Goal: Task Accomplishment & Management: Use online tool/utility

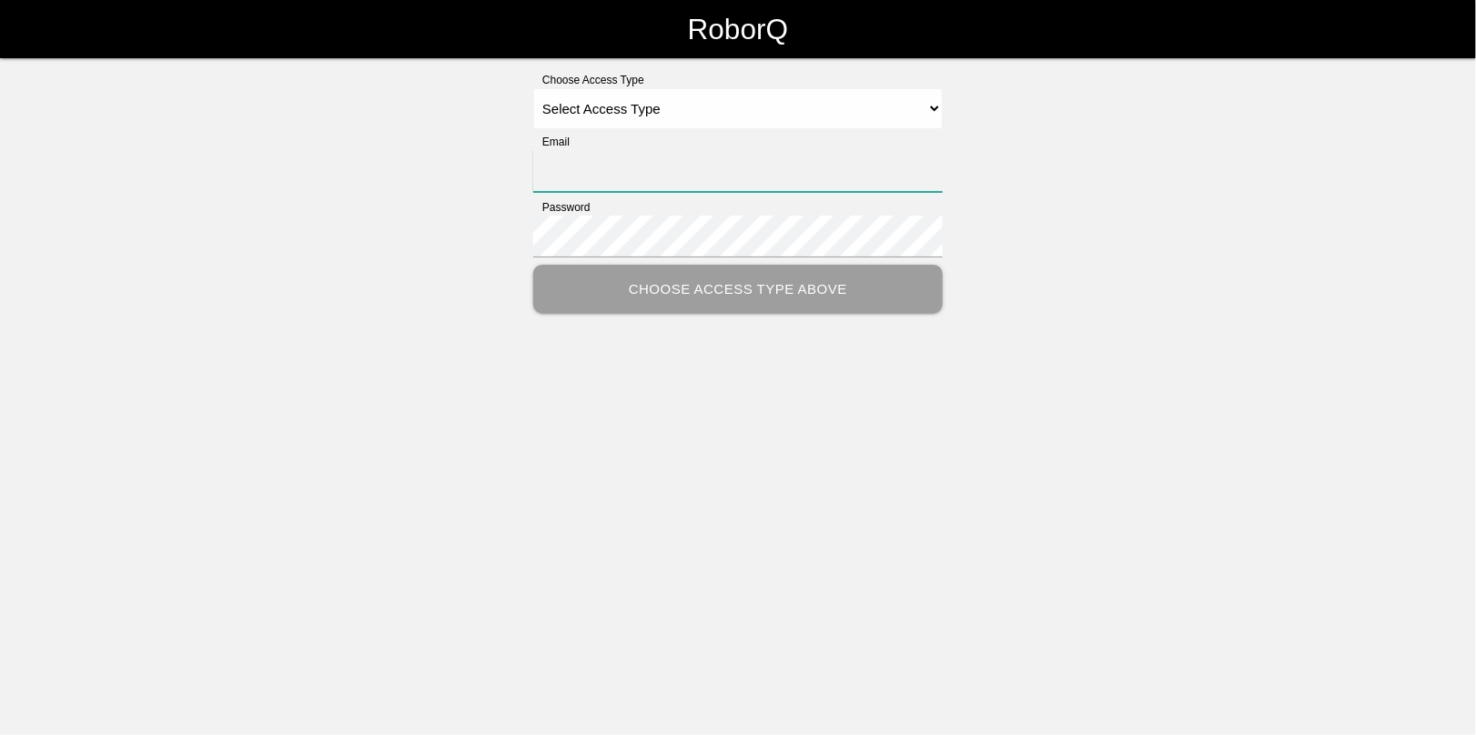
type input "[EMAIL_ADDRESS][DOMAIN_NAME]"
click at [608, 105] on select "Select Access Type Admin Customer Supervisor Worker" at bounding box center [738, 108] width 410 height 41
select select "Admin"
click at [533, 88] on select "Select Access Type Admin Customer Supervisor Worker" at bounding box center [738, 108] width 410 height 41
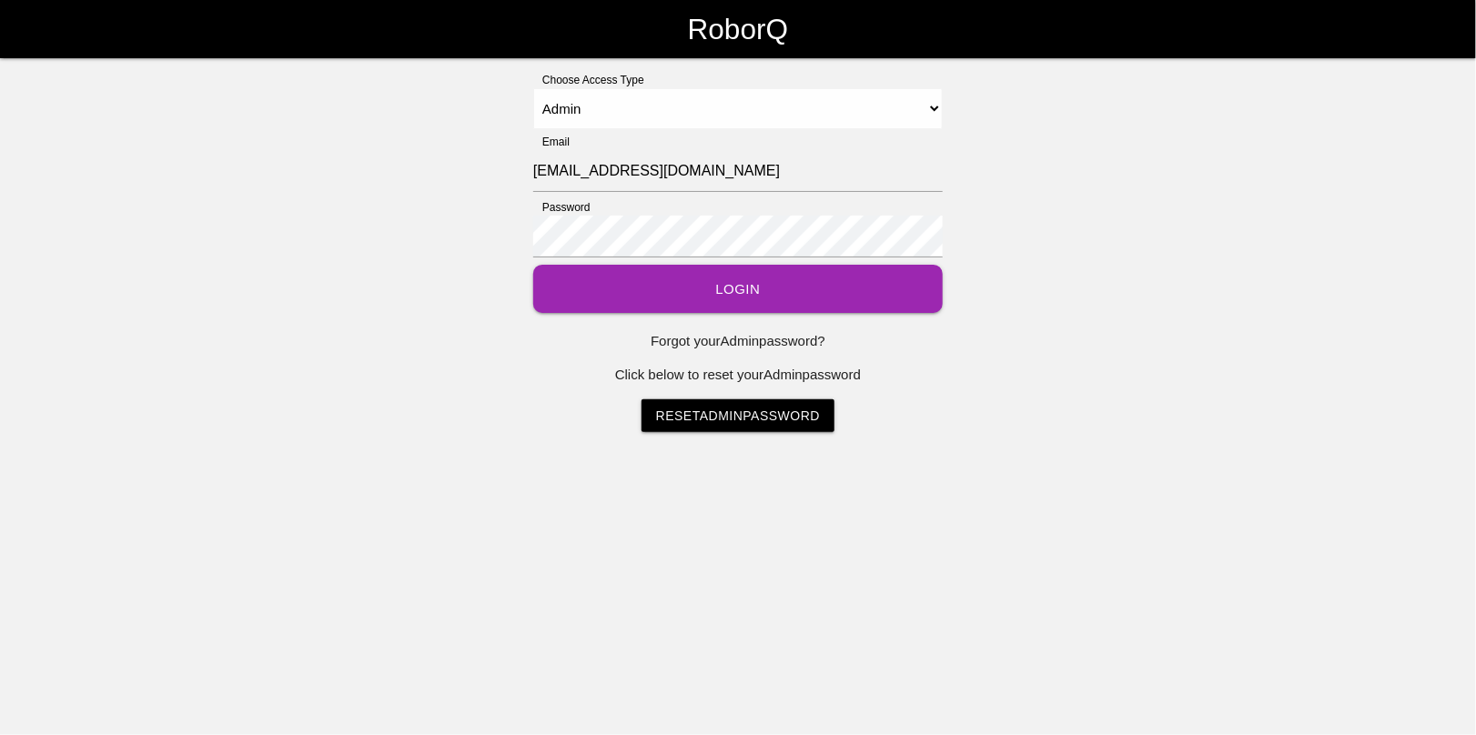
click at [694, 282] on button "Login" at bounding box center [738, 289] width 410 height 48
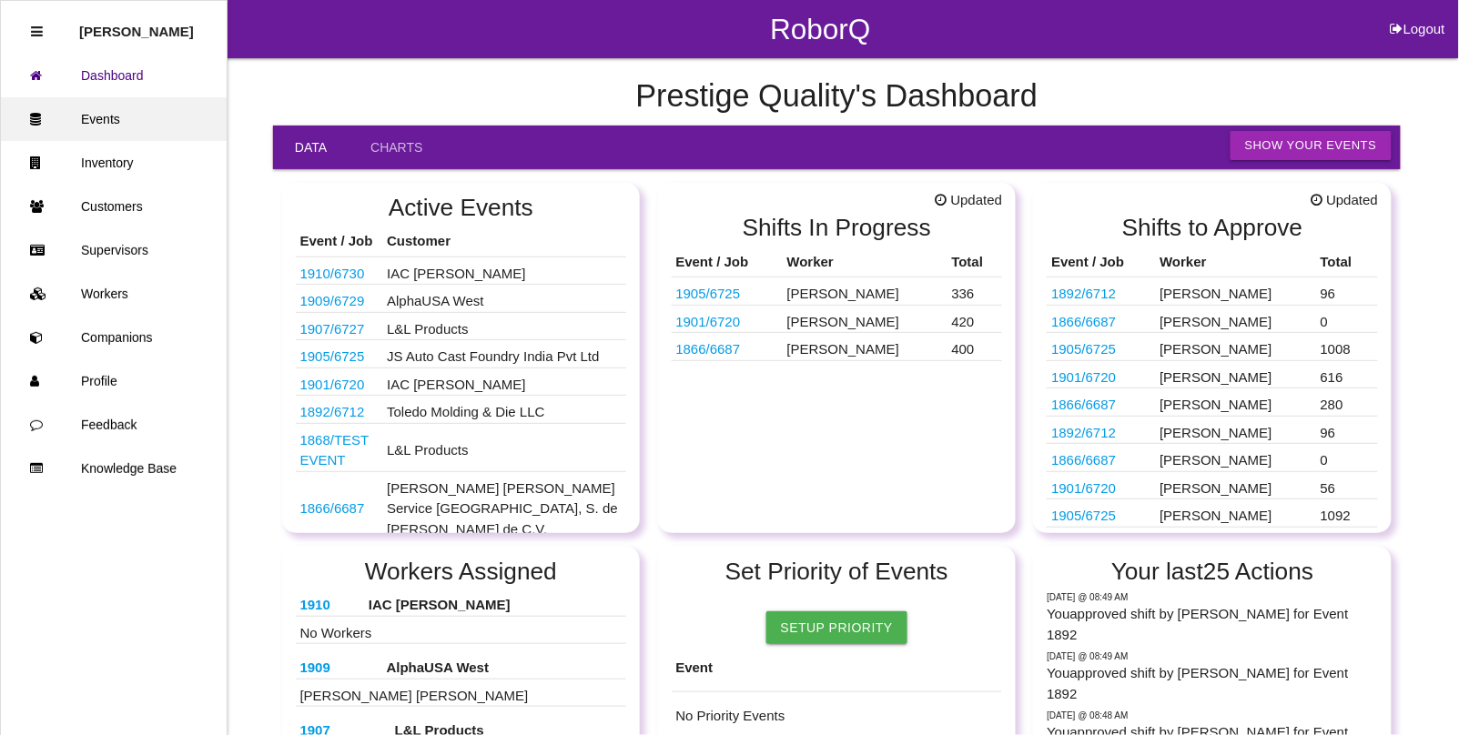
click at [130, 107] on link "Events" at bounding box center [114, 119] width 226 height 44
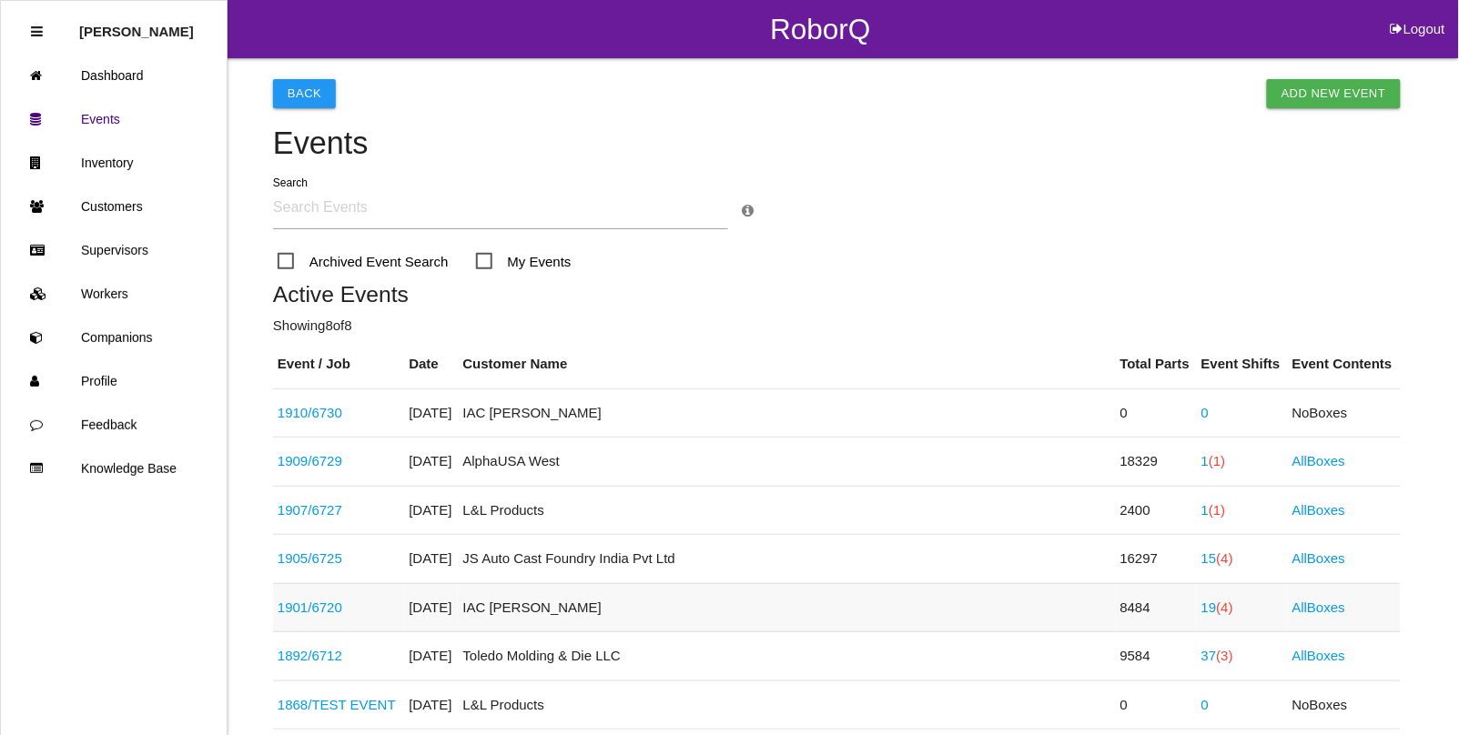
click at [1217, 610] on span "(4)" at bounding box center [1225, 607] width 16 height 15
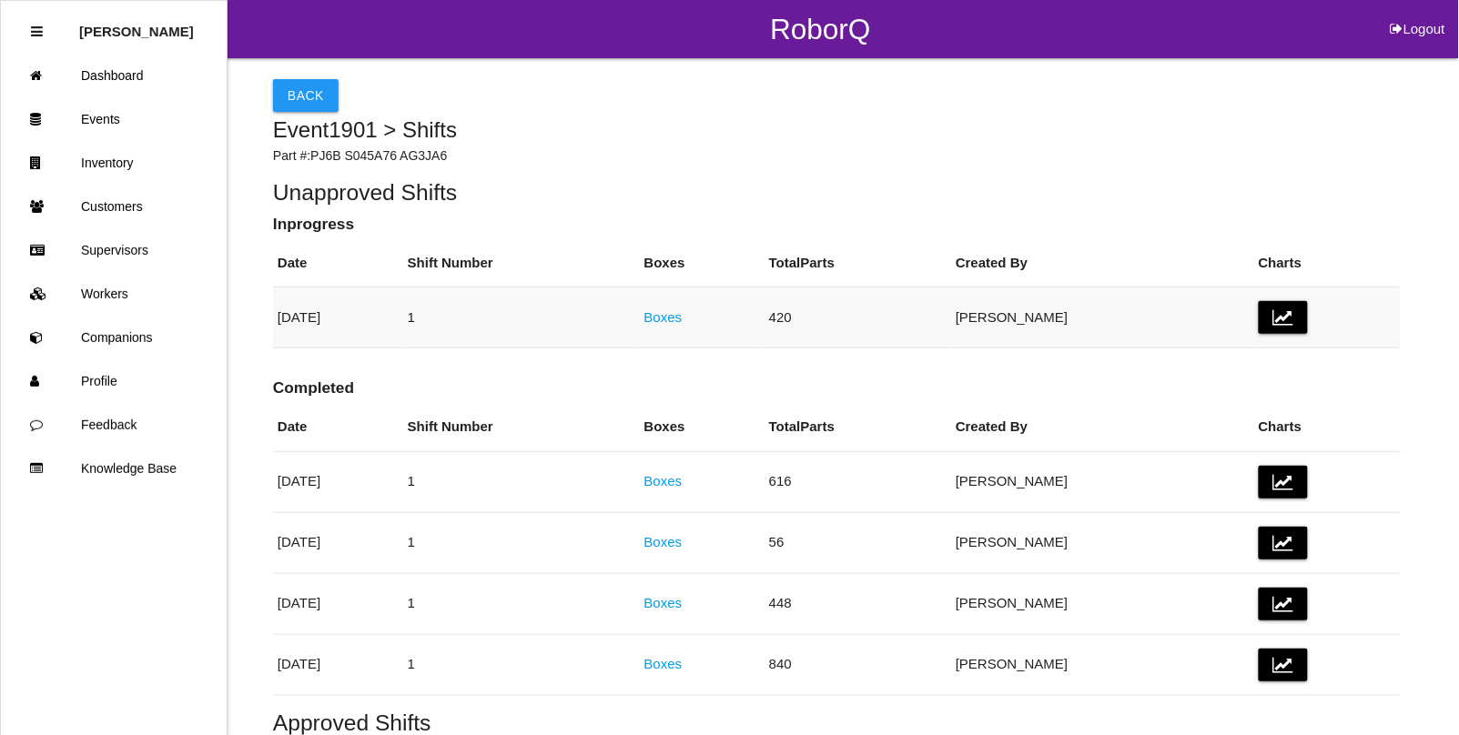
click at [683, 323] on link "Boxes" at bounding box center [663, 316] width 38 height 15
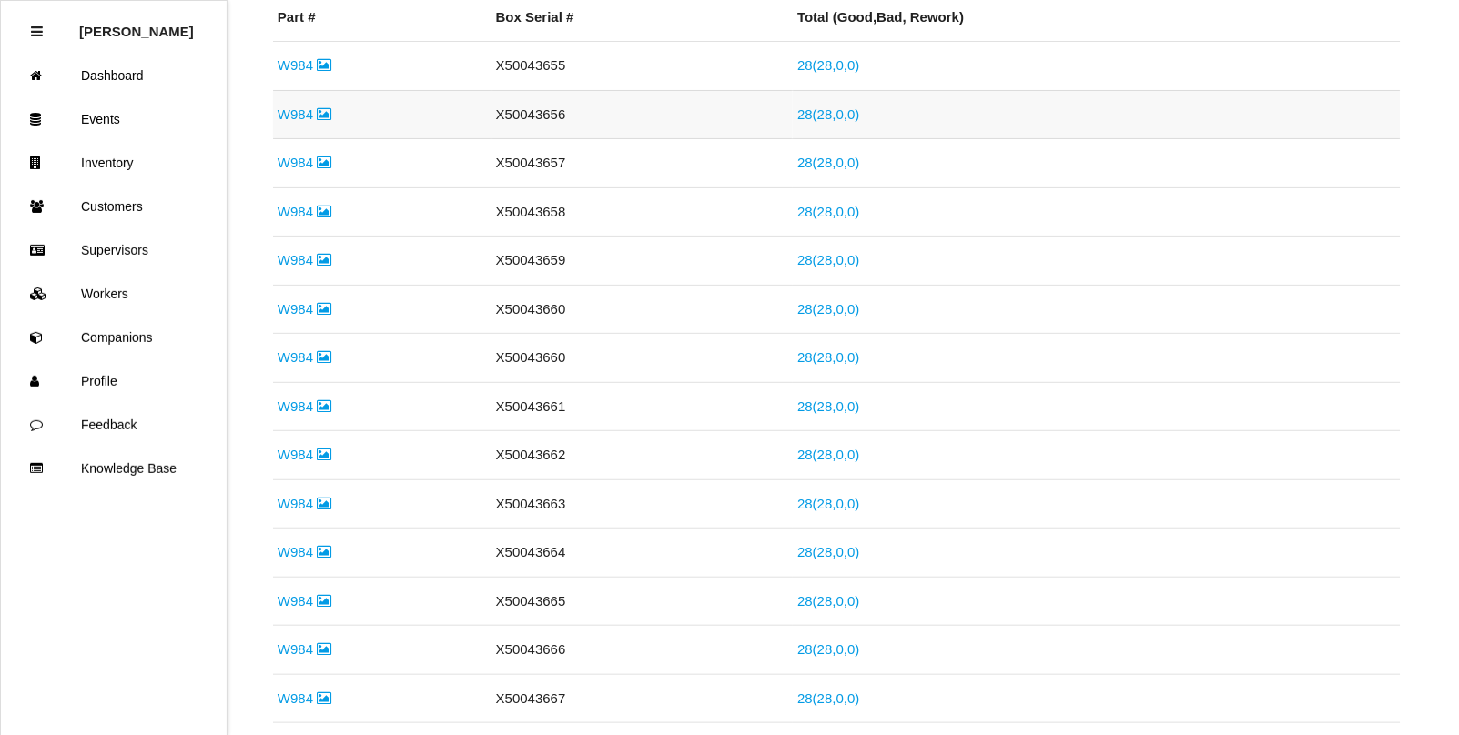
scroll to position [455, 0]
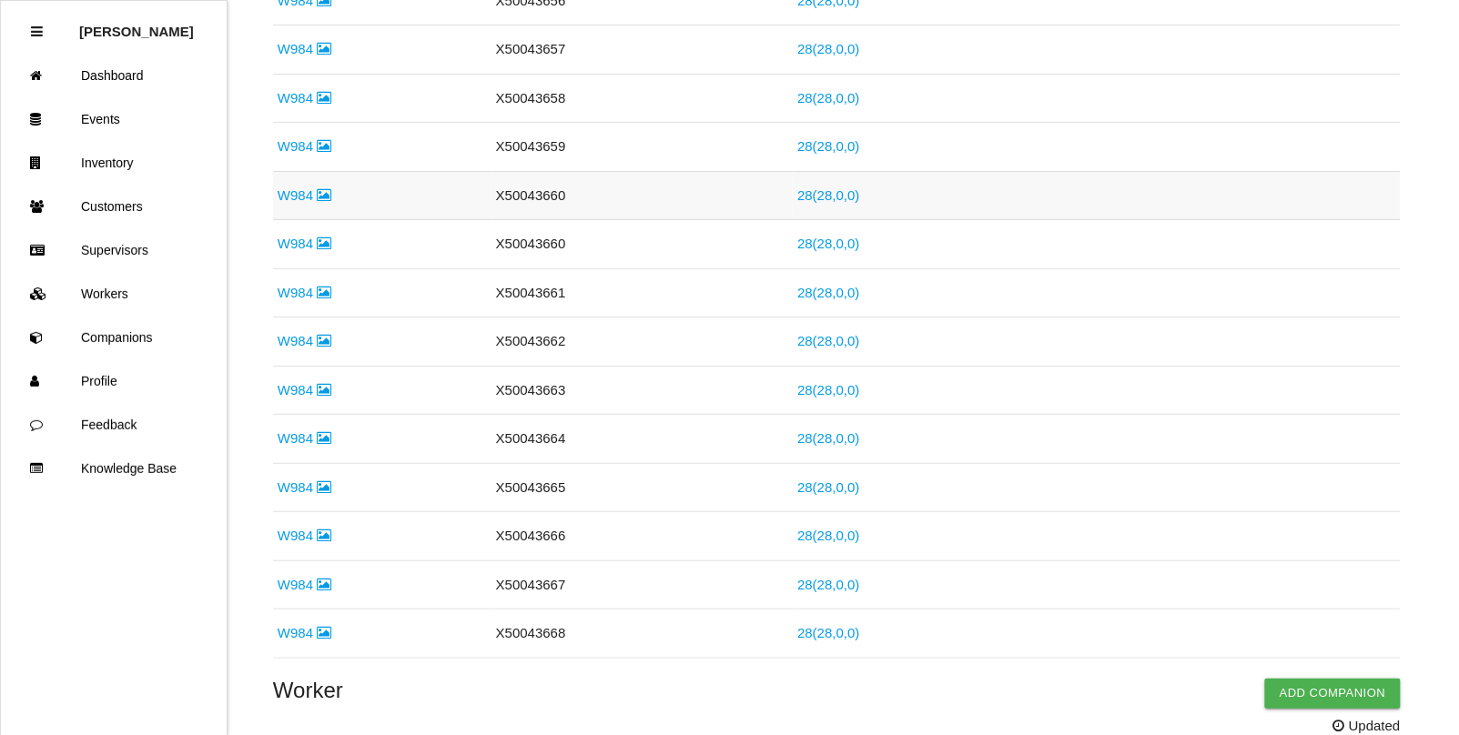
click at [291, 197] on link "W984" at bounding box center [305, 194] width 54 height 15
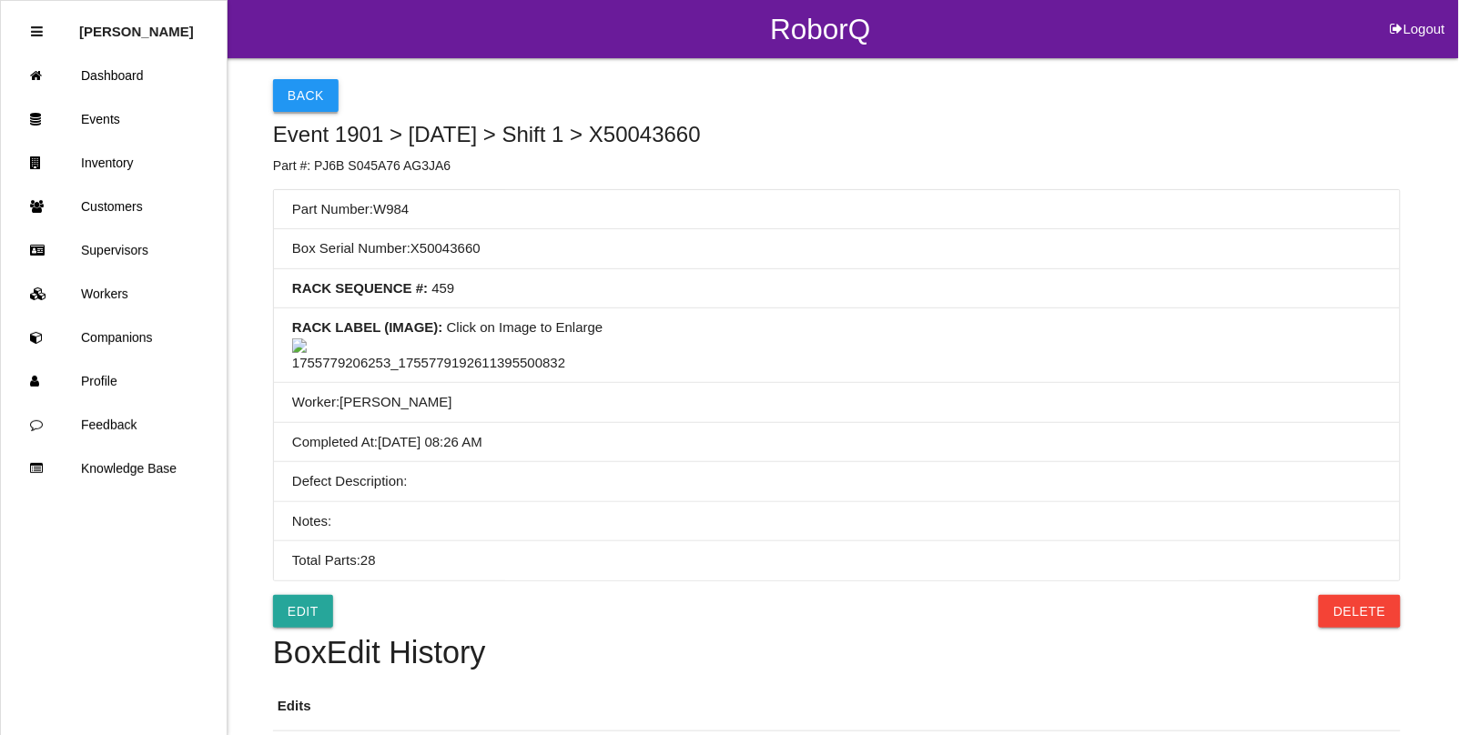
click at [292, 94] on button "Back" at bounding box center [306, 95] width 66 height 33
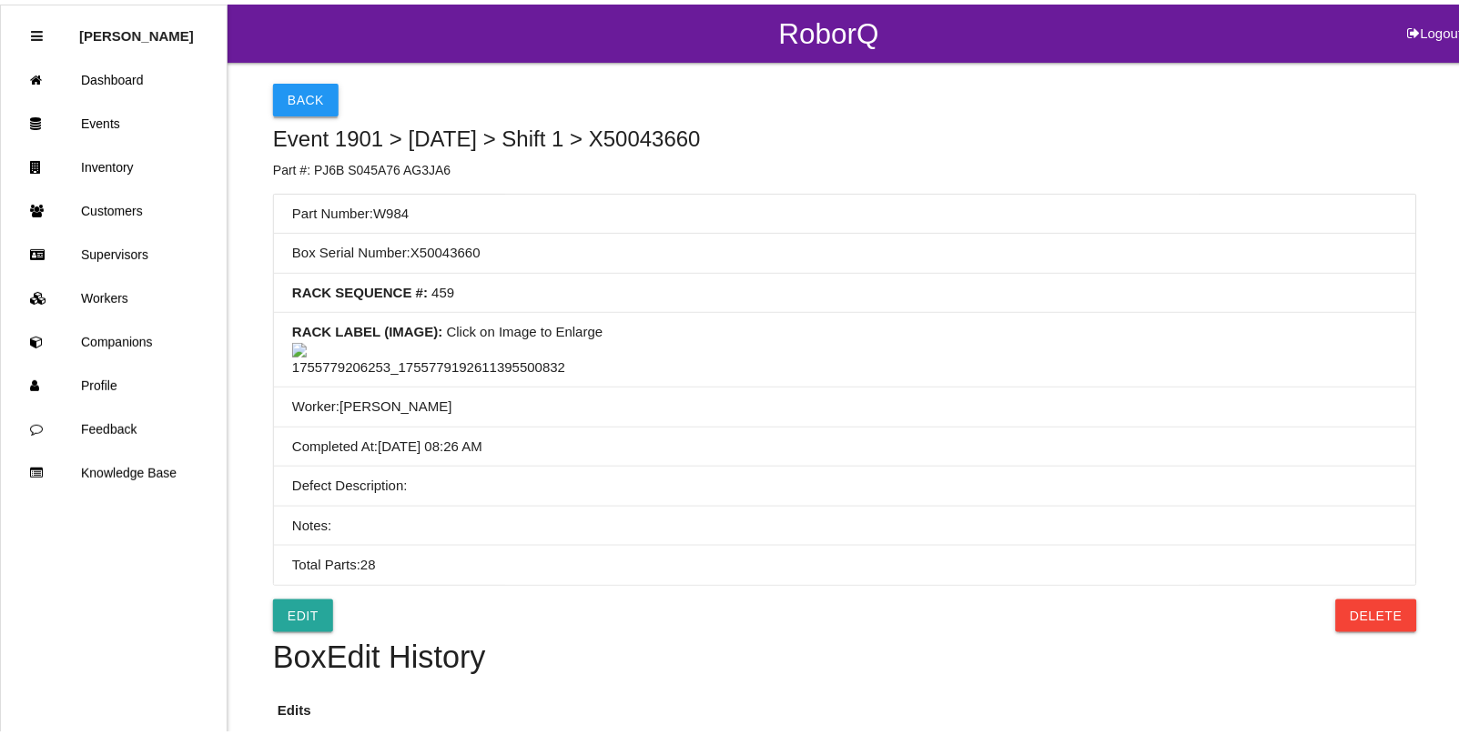
scroll to position [284, 0]
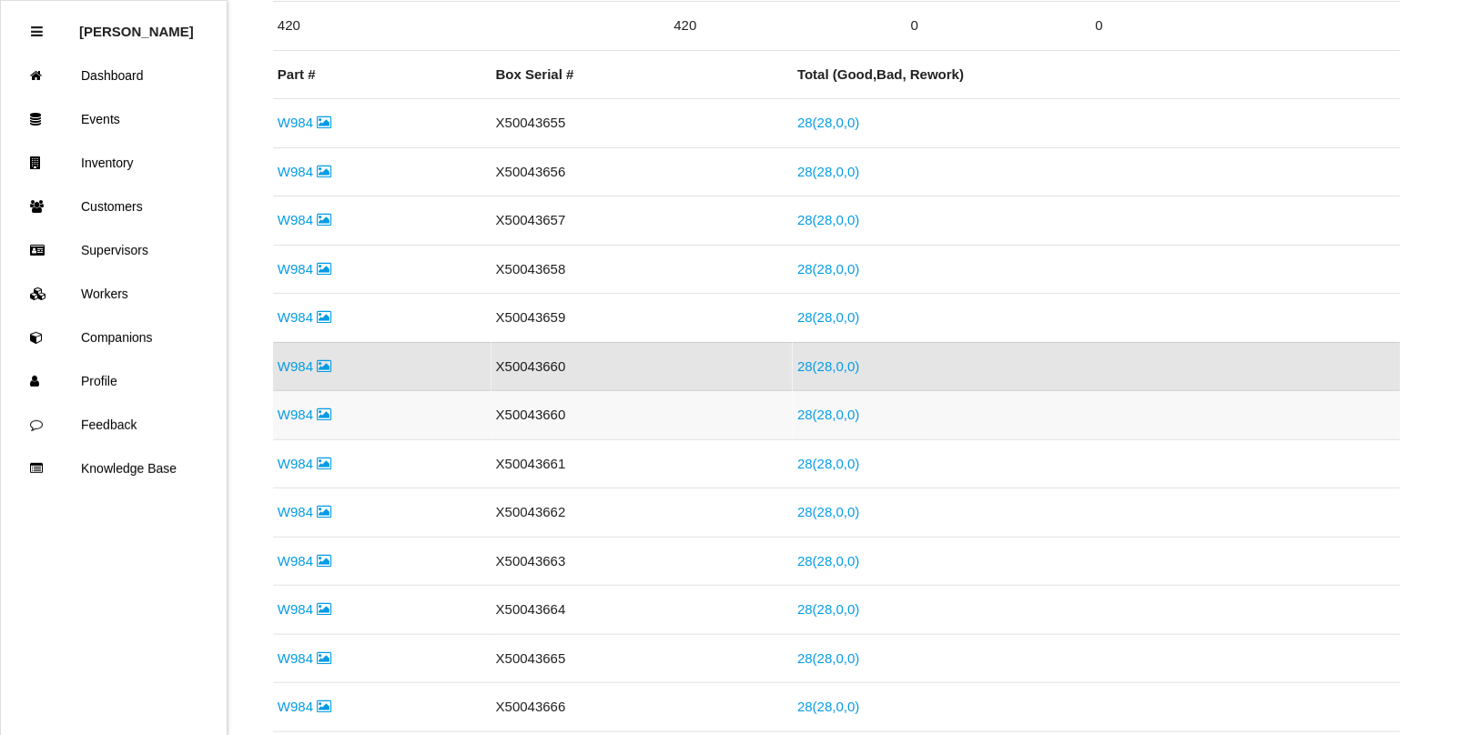
click at [303, 416] on link "W984" at bounding box center [305, 414] width 54 height 15
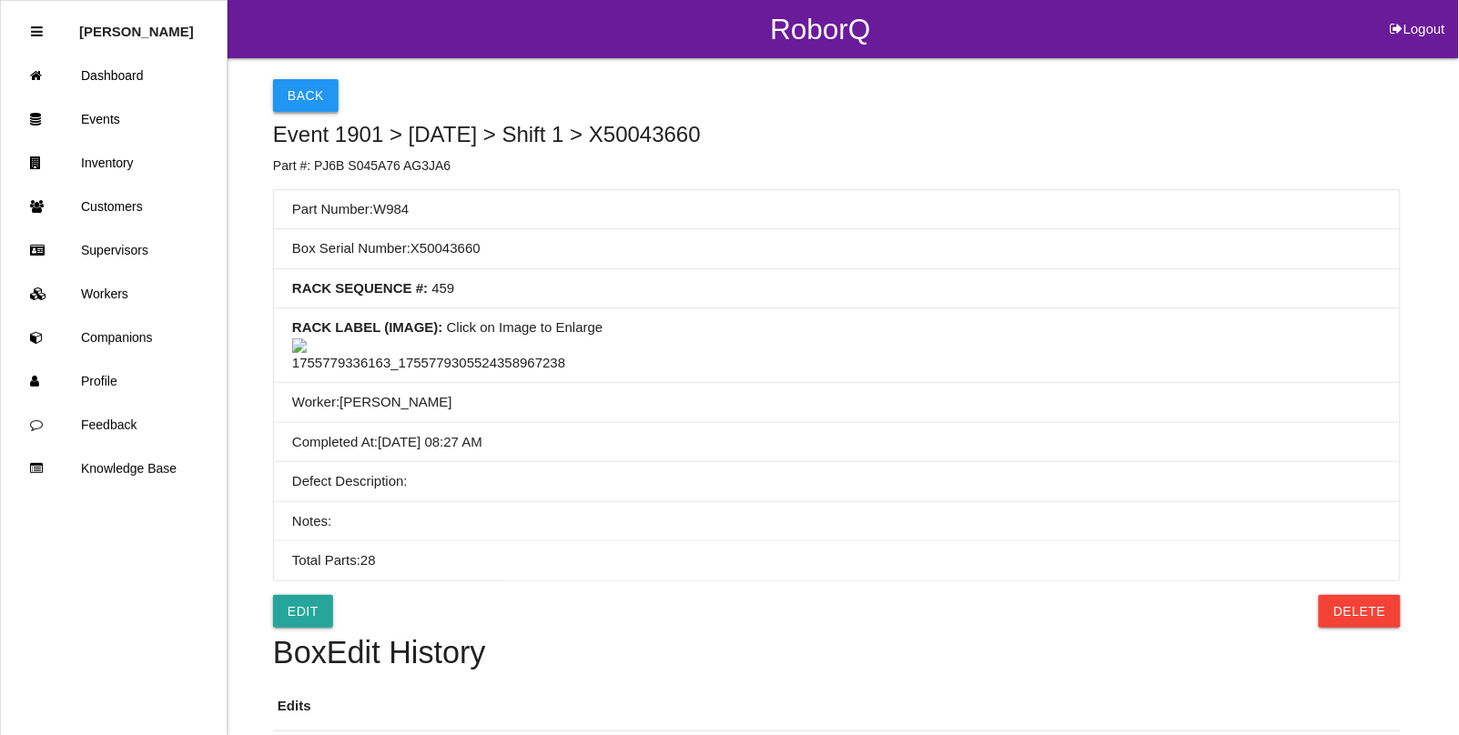
click at [311, 83] on button "Back" at bounding box center [306, 95] width 66 height 33
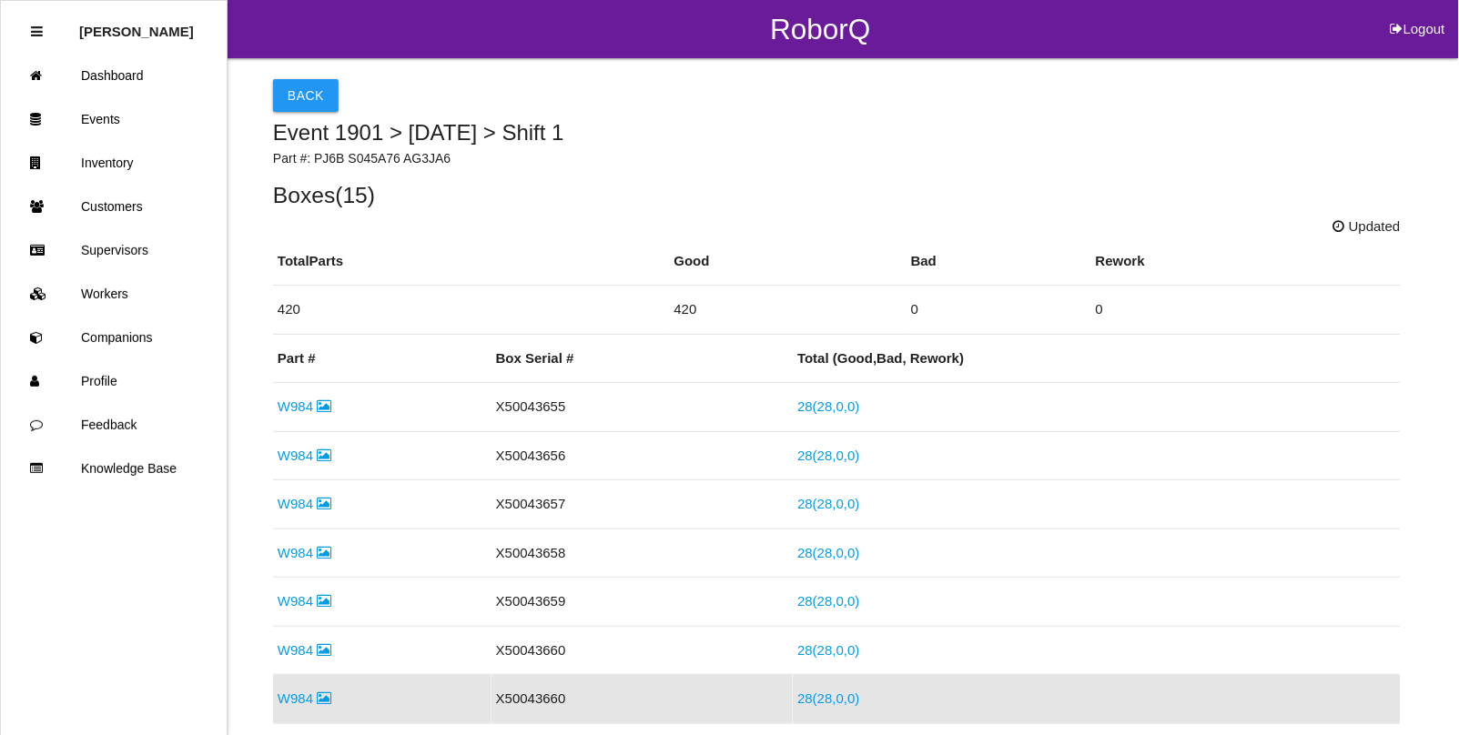
scroll to position [333, 0]
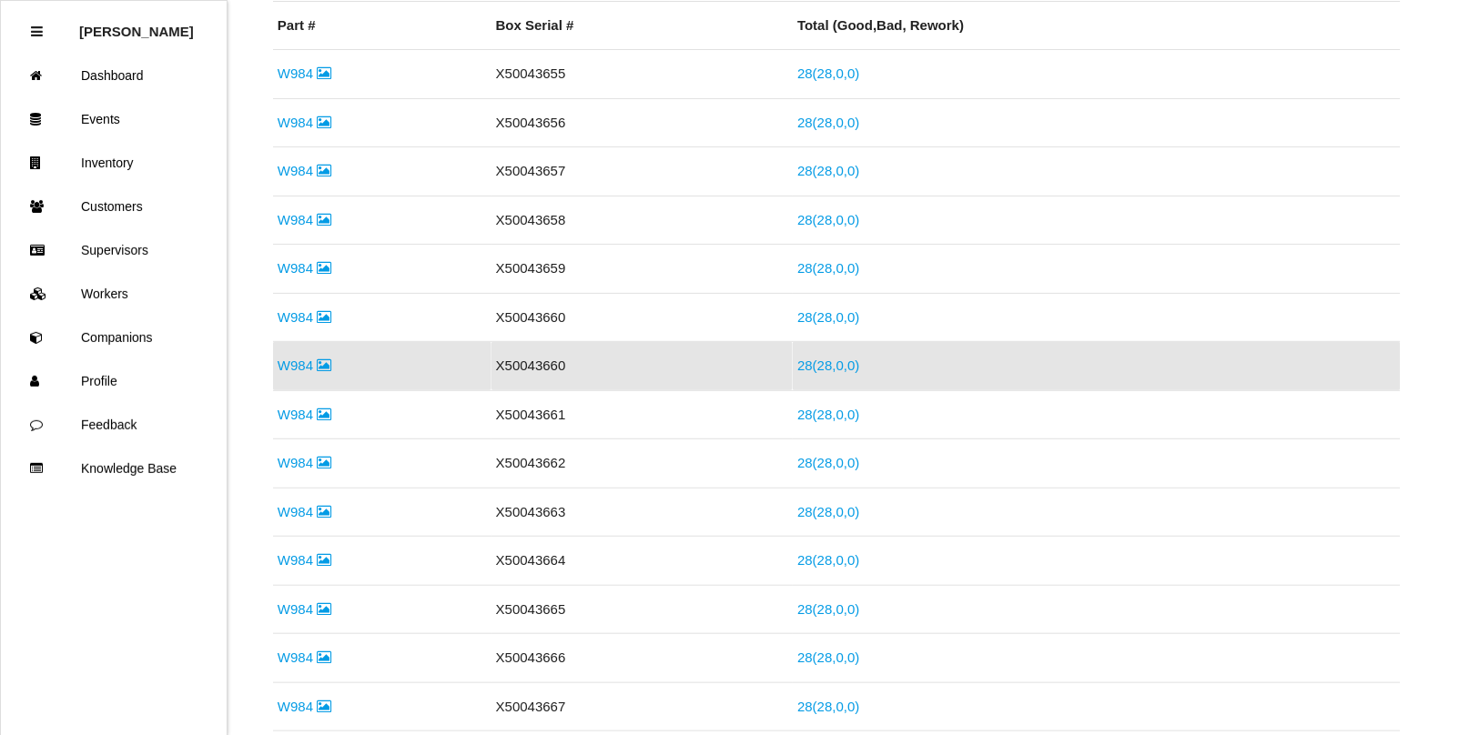
click at [296, 365] on link "W984" at bounding box center [305, 365] width 54 height 15
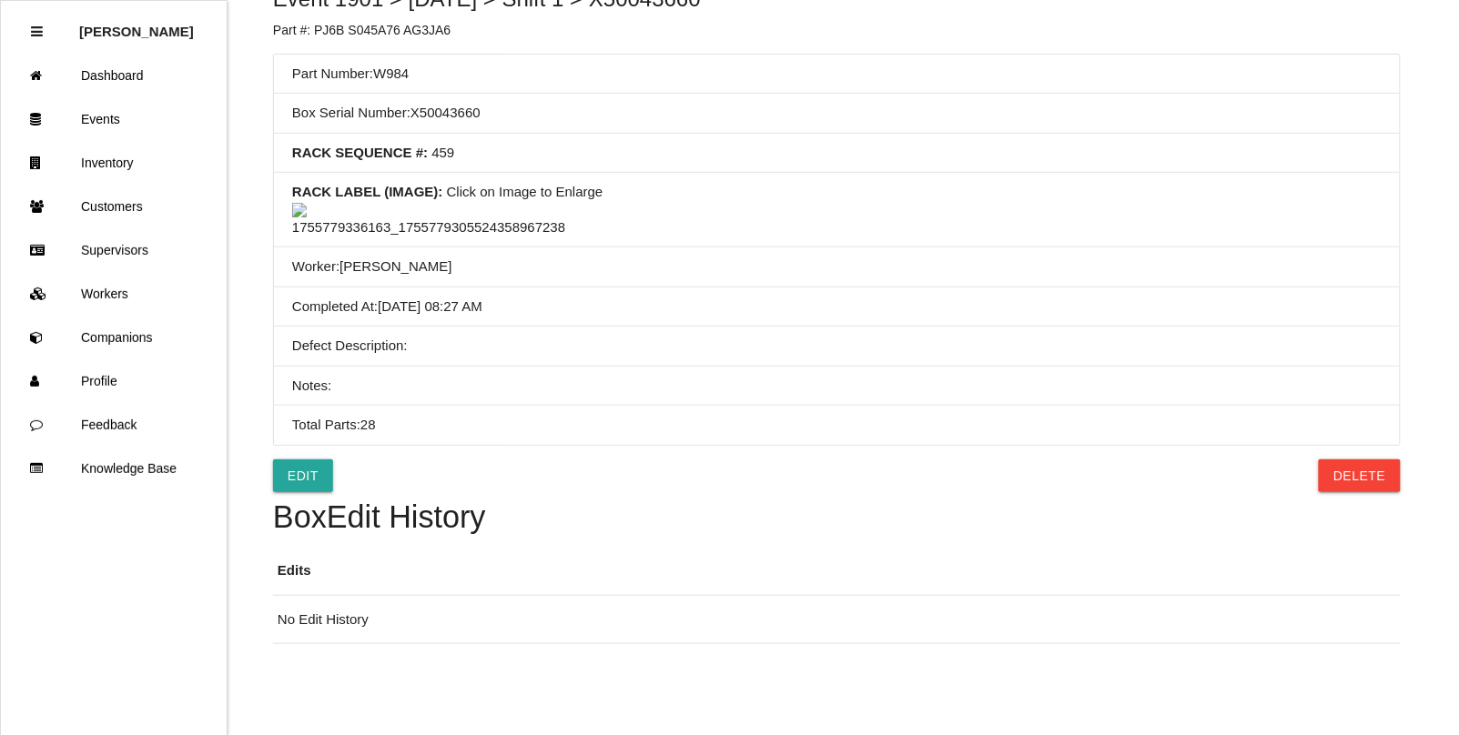
scroll to position [470, 0]
click at [1357, 476] on button "Delete" at bounding box center [1359, 476] width 81 height 33
click at [1360, 482] on button "Confirm" at bounding box center [1355, 476] width 92 height 33
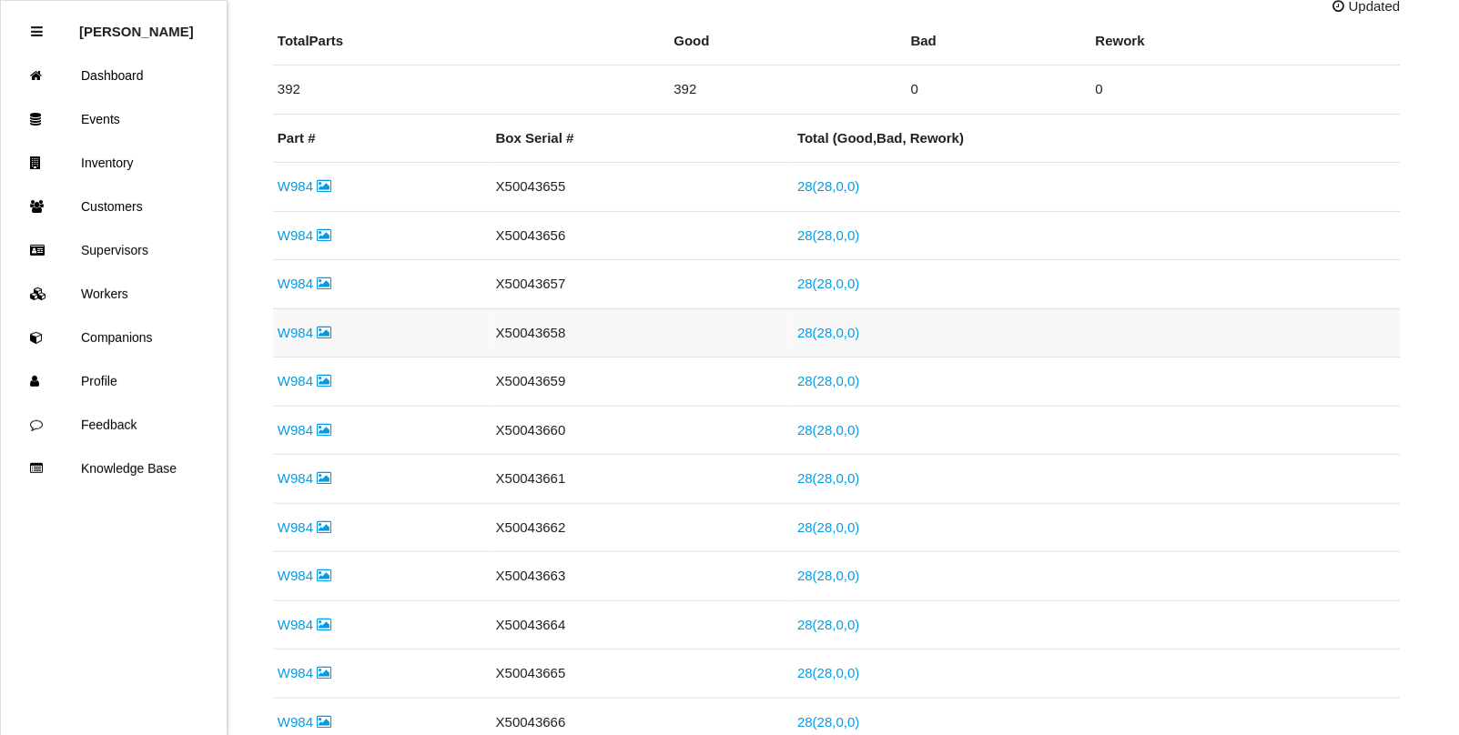
scroll to position [228, 0]
